Goal: Obtain resource: Obtain resource

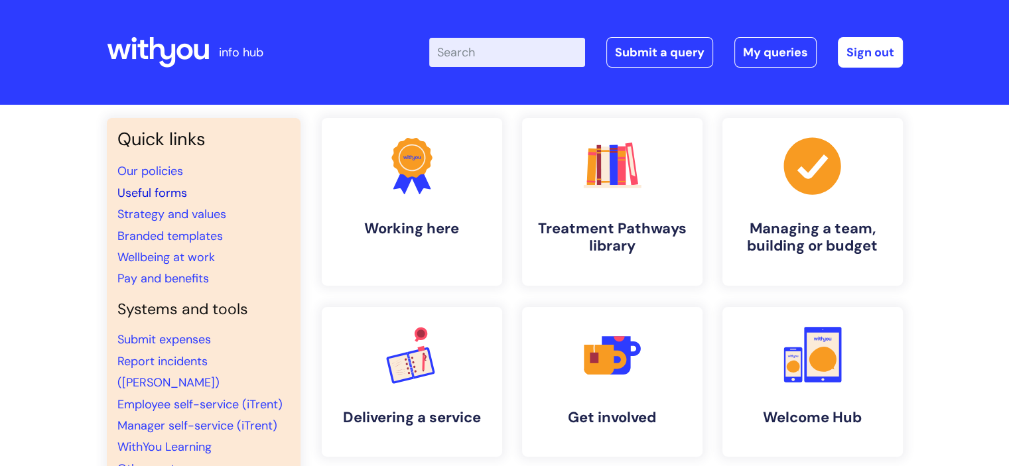
click at [156, 191] on link "Useful forms" at bounding box center [152, 193] width 70 height 16
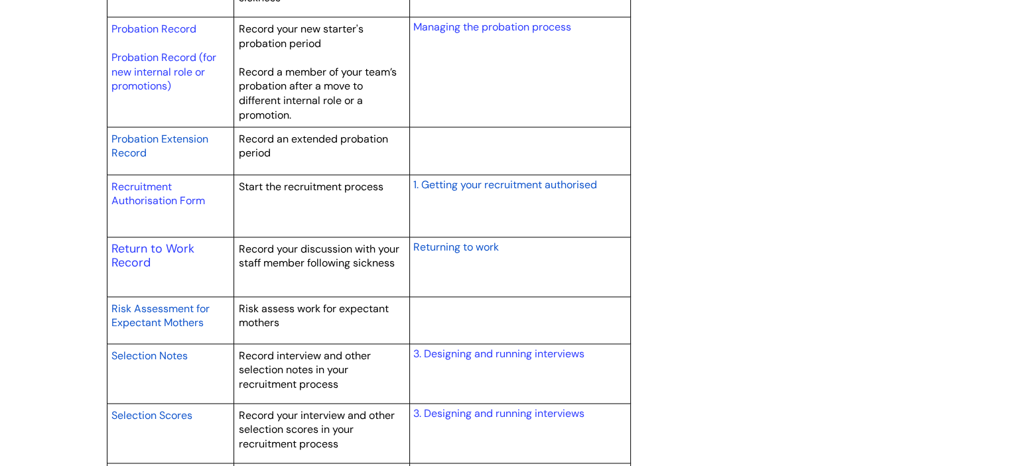
scroll to position [1928, 0]
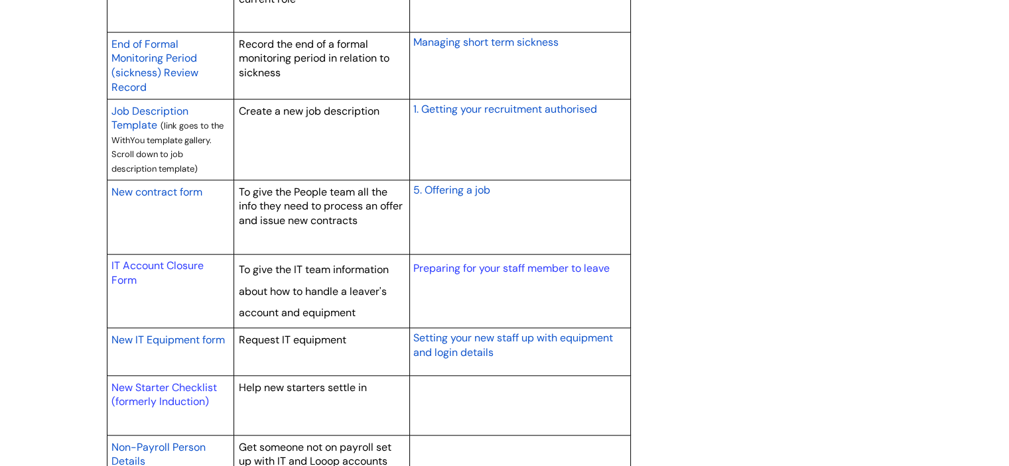
scroll to position [1179, 0]
